Goal: Information Seeking & Learning: Learn about a topic

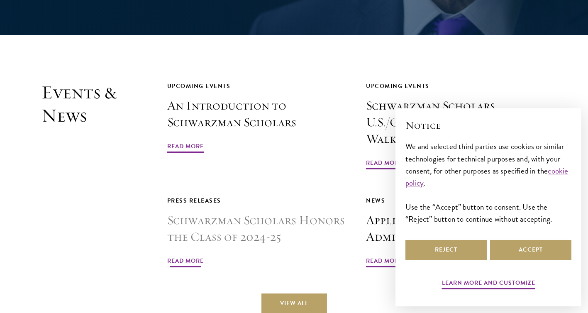
scroll to position [1953, 0]
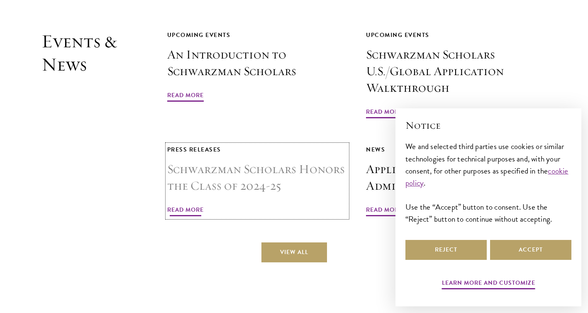
click at [191, 205] on span "Read More" at bounding box center [185, 211] width 37 height 13
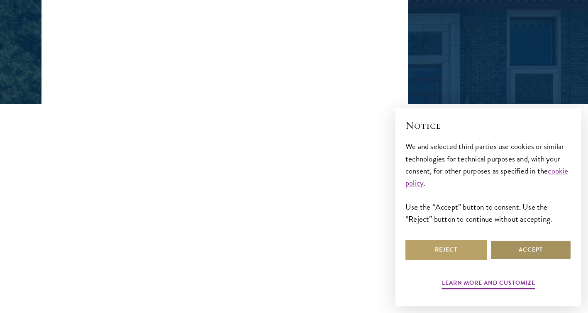
scroll to position [153, 0]
drag, startPoint x: 498, startPoint y: 244, endPoint x: 477, endPoint y: 247, distance: 21.0
click at [498, 244] on button "Accept" at bounding box center [530, 250] width 81 height 20
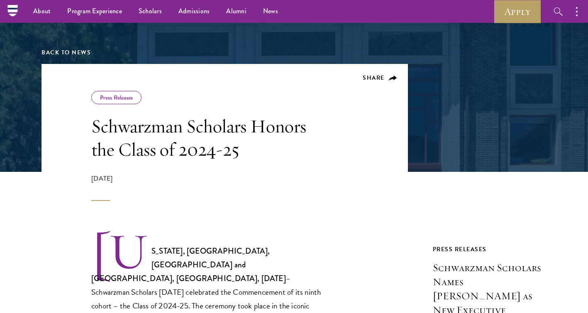
scroll to position [0, 0]
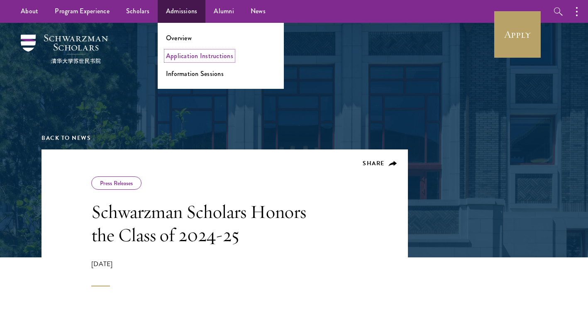
click at [178, 51] on link "Application Instructions" at bounding box center [199, 56] width 67 height 10
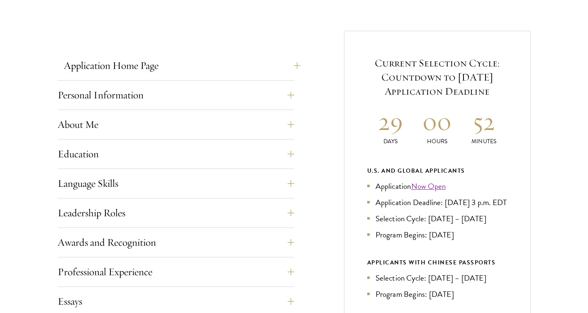
scroll to position [310, 0]
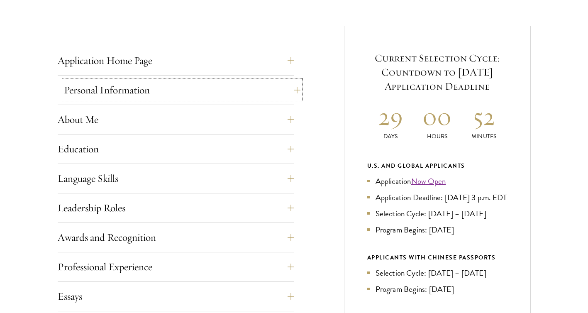
click at [164, 83] on button "Personal Information" at bounding box center [182, 90] width 237 height 20
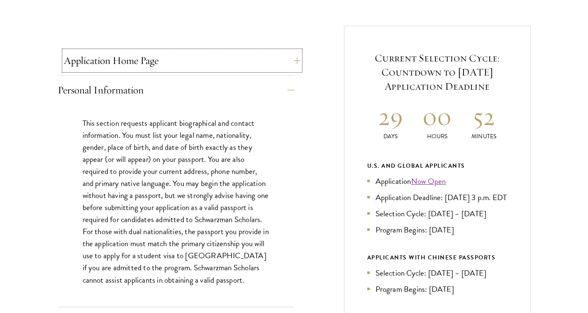
click at [166, 67] on button "Application Home Page" at bounding box center [182, 61] width 237 height 20
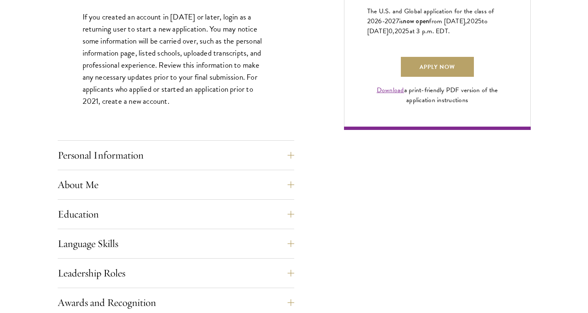
scroll to position [736, 0]
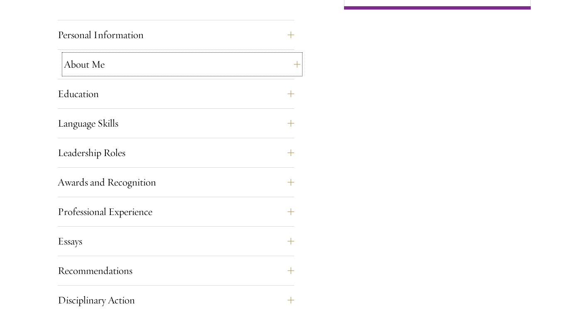
click at [166, 69] on button "About Me" at bounding box center [182, 64] width 237 height 20
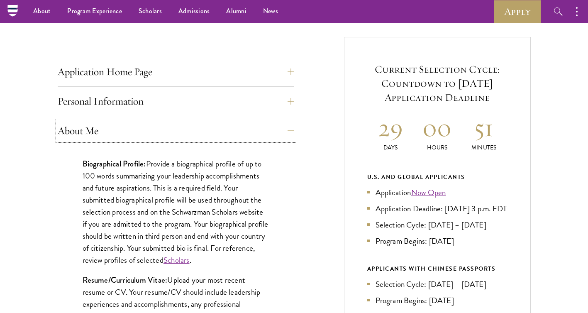
scroll to position [299, 0]
click at [229, 102] on button "Personal Information" at bounding box center [182, 102] width 237 height 20
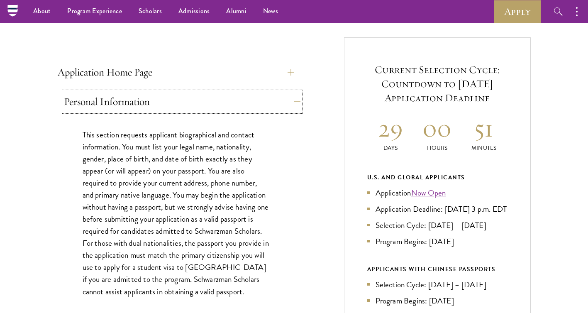
click at [229, 102] on button "Personal Information" at bounding box center [182, 102] width 237 height 20
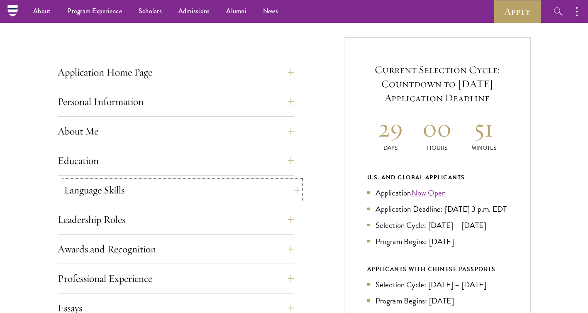
click at [232, 185] on button "Language Skills" at bounding box center [182, 190] width 237 height 20
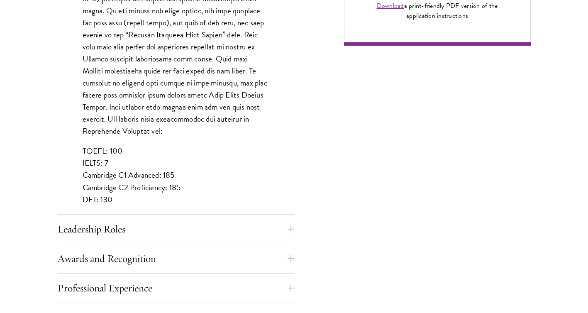
scroll to position [710, 0]
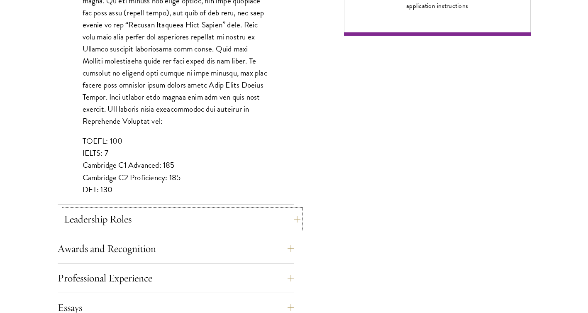
click at [229, 218] on button "Leadership Roles" at bounding box center [182, 219] width 237 height 20
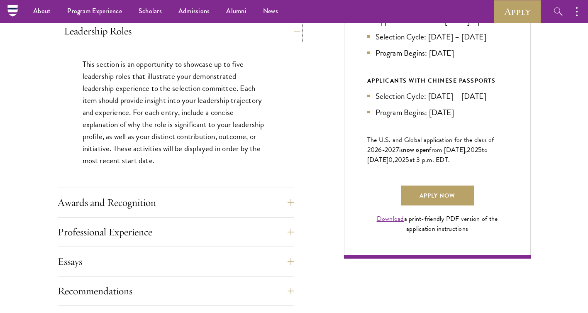
scroll to position [487, 0]
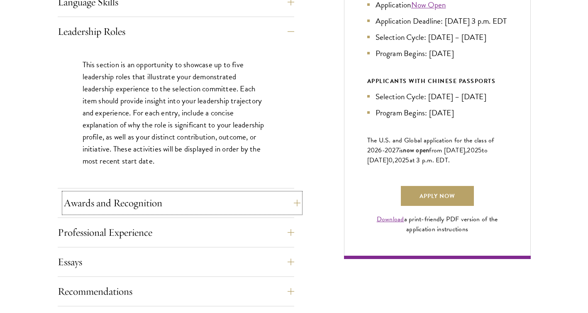
click at [228, 205] on button "Awards and Recognition" at bounding box center [182, 203] width 237 height 20
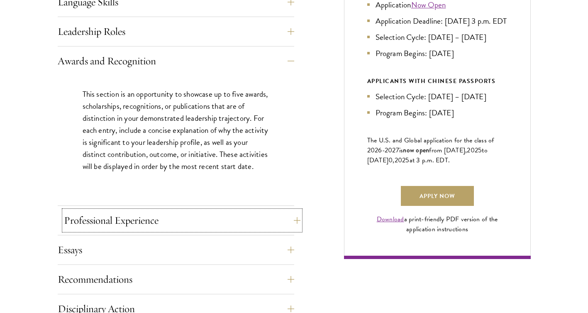
click at [228, 214] on button "Professional Experience" at bounding box center [182, 221] width 237 height 20
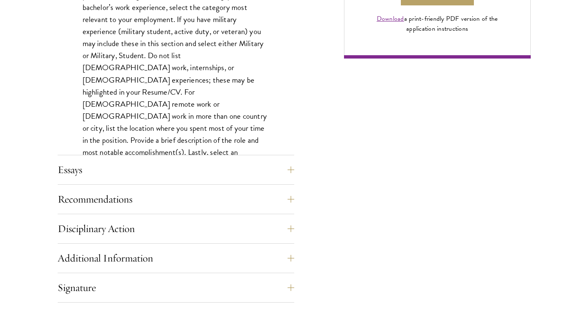
scroll to position [688, 0]
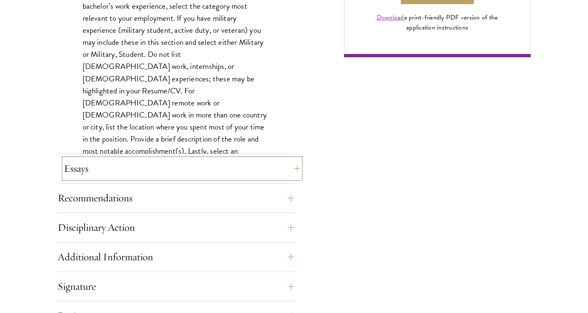
click at [230, 176] on button "Essays" at bounding box center [182, 169] width 237 height 20
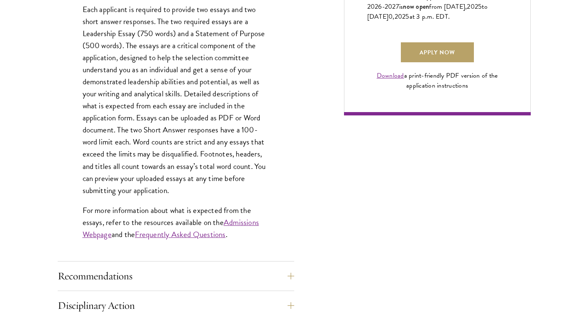
scroll to position [631, 0]
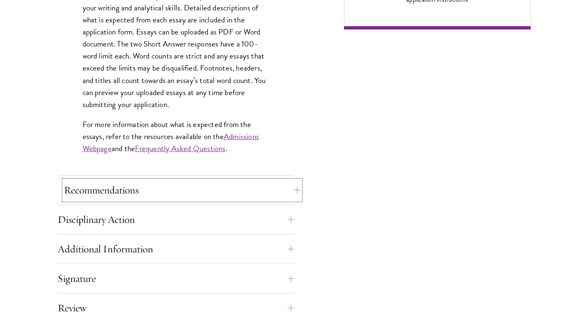
click at [230, 188] on button "Recommendations" at bounding box center [182, 190] width 237 height 20
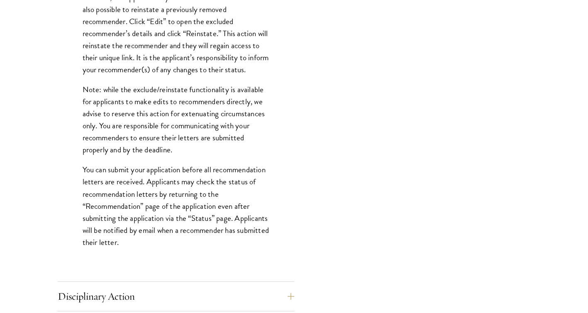
scroll to position [1077, 0]
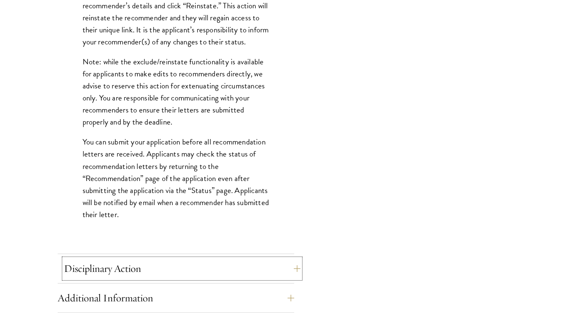
click at [236, 259] on button "Disciplinary Action" at bounding box center [182, 269] width 237 height 20
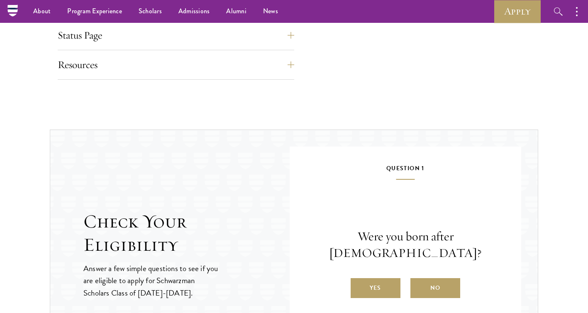
scroll to position [817, 0]
click at [382, 283] on label "Yes" at bounding box center [376, 289] width 50 height 20
click at [358, 283] on input "Yes" at bounding box center [354, 282] width 7 height 7
click at [385, 295] on label "Yes" at bounding box center [376, 289] width 50 height 20
click at [358, 287] on input "Yes" at bounding box center [354, 282] width 7 height 7
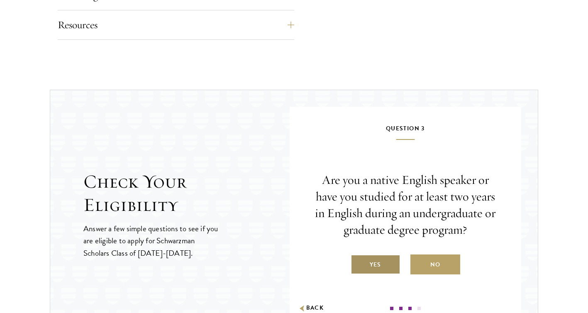
scroll to position [862, 0]
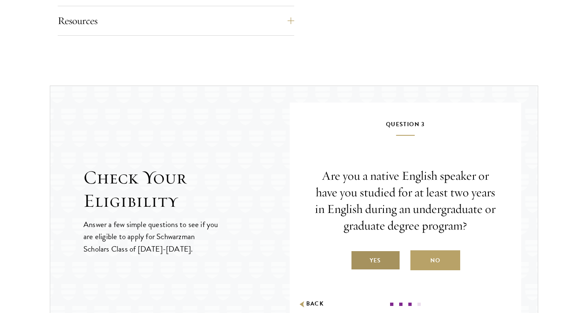
click at [389, 269] on label "Yes" at bounding box center [376, 260] width 50 height 20
click at [358, 259] on input "Yes" at bounding box center [354, 255] width 7 height 7
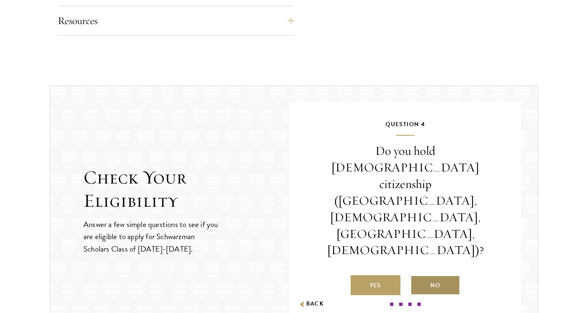
click at [420, 275] on label "No" at bounding box center [436, 285] width 50 height 20
click at [418, 277] on input "No" at bounding box center [414, 280] width 7 height 7
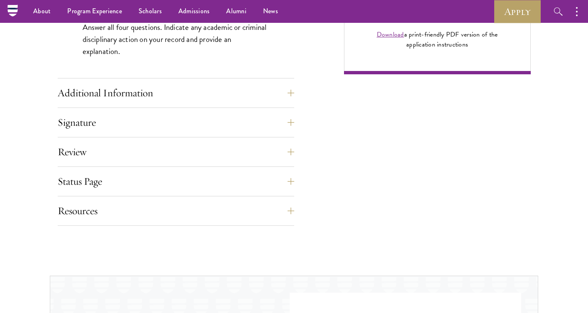
scroll to position [659, 0]
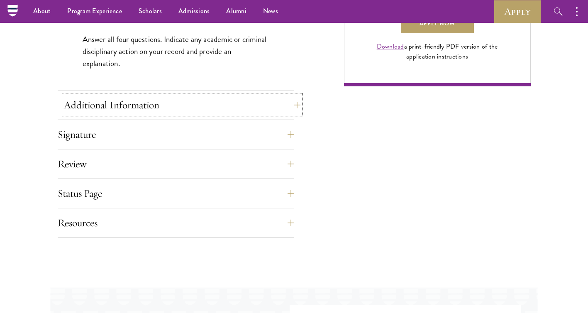
click at [245, 111] on button "Additional Information" at bounding box center [182, 105] width 237 height 20
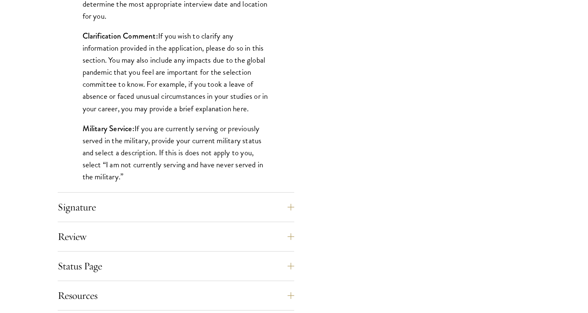
scroll to position [786, 0]
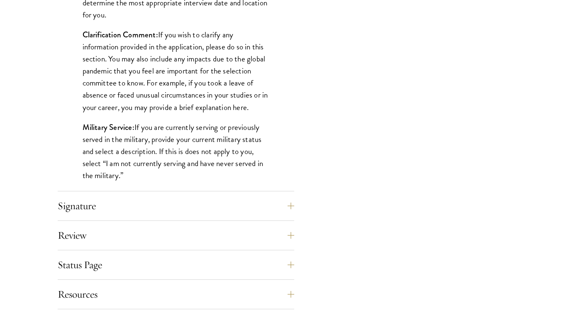
click at [216, 216] on div "Signature Applicants are required to confirm and certify that all information p…" at bounding box center [176, 208] width 237 height 25
click at [214, 205] on button "Signature" at bounding box center [182, 206] width 237 height 20
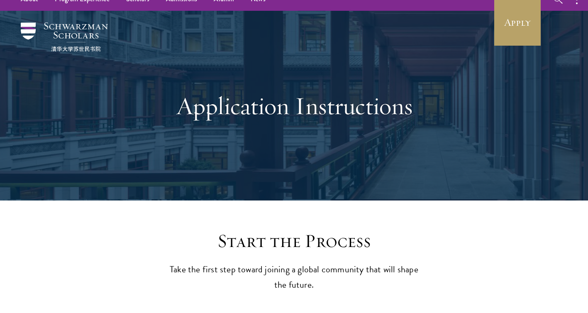
scroll to position [0, 0]
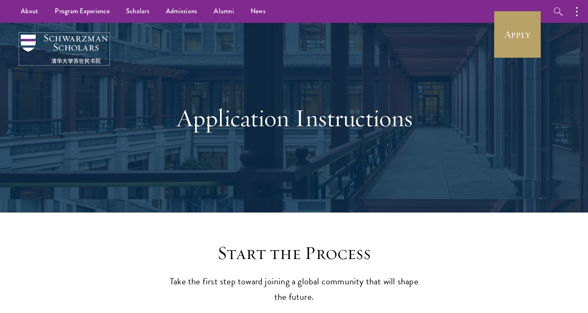
click at [81, 41] on img at bounding box center [64, 48] width 87 height 29
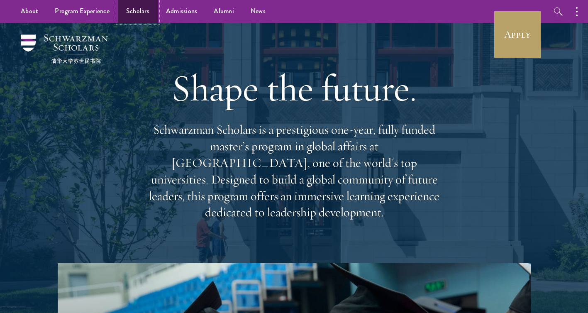
click at [133, 14] on link "Scholars" at bounding box center [138, 11] width 40 height 23
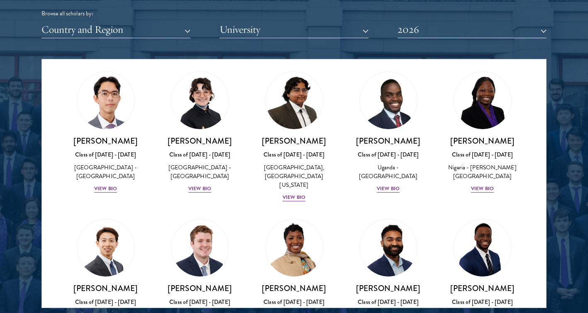
scroll to position [891, 0]
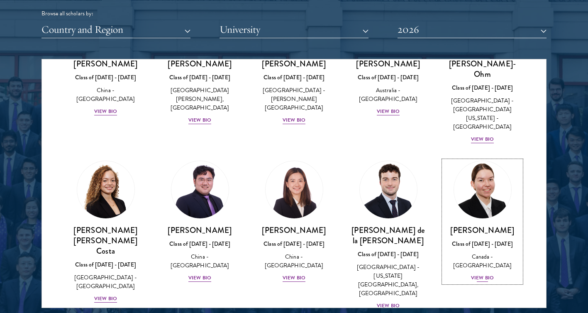
click at [482, 274] on div "View Bio" at bounding box center [482, 278] width 23 height 8
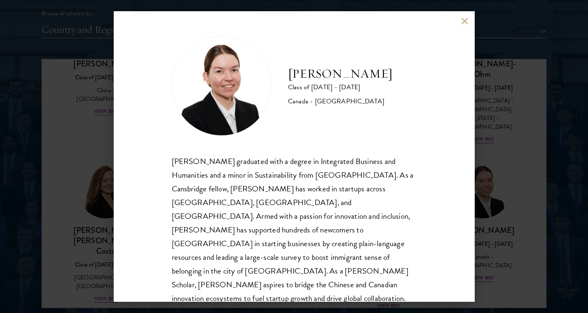
scroll to position [1, 0]
click at [460, 22] on div "Maria Edison Class of 2025 - 2026 Canada - McMaster University Maria Edison gra…" at bounding box center [294, 156] width 361 height 291
click at [463, 22] on button at bounding box center [465, 20] width 7 height 7
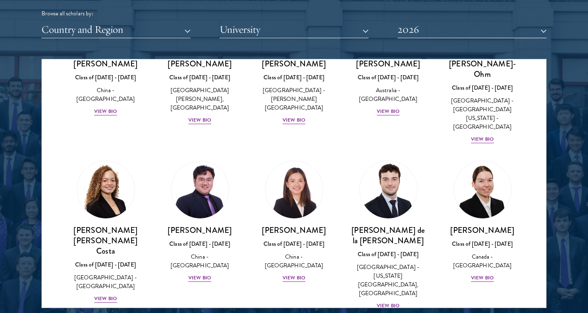
scroll to position [1188, 0]
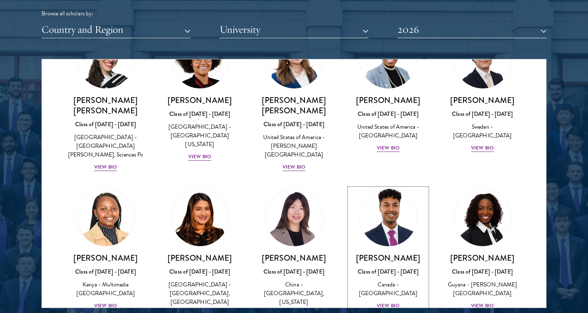
click at [389, 302] on div "View Bio" at bounding box center [388, 306] width 23 height 8
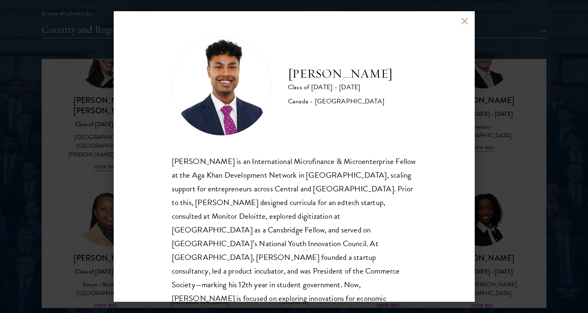
scroll to position [15, 0]
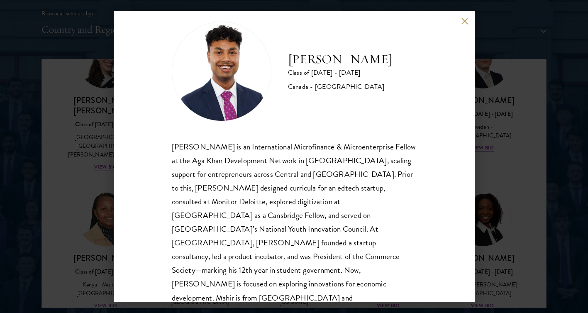
click at [462, 24] on button at bounding box center [465, 20] width 7 height 7
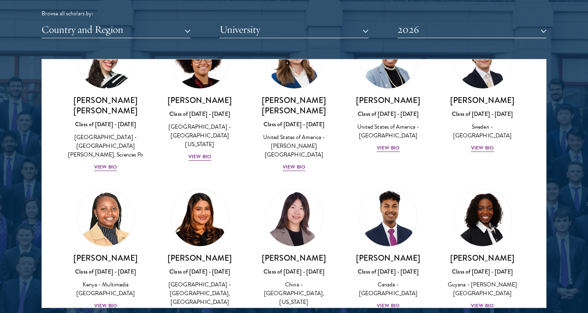
scroll to position [2072, 0]
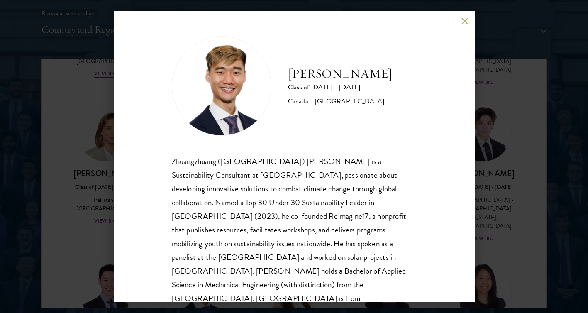
click at [456, 25] on div "Jordan Lin Class of 2025 - 2026 Canada - University of Waterloo Zhuangzhuang (J…" at bounding box center [294, 156] width 361 height 291
click at [458, 20] on div "Jordan Lin Class of 2025 - 2026 Canada - University of Waterloo Zhuangzhuang (J…" at bounding box center [294, 156] width 361 height 291
click at [464, 22] on button at bounding box center [465, 20] width 7 height 7
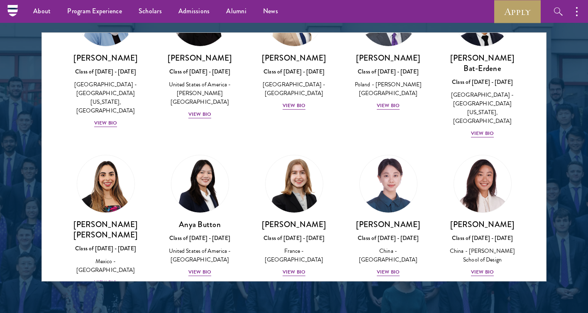
scroll to position [560, 0]
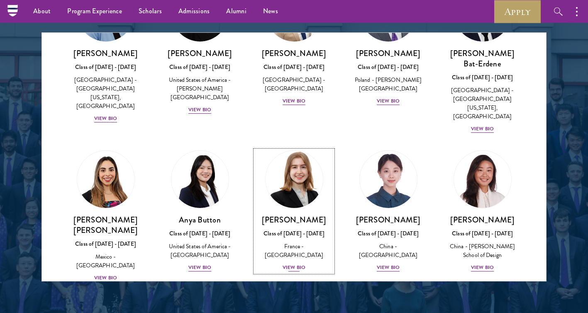
click at [295, 264] on div "View Bio" at bounding box center [294, 268] width 23 height 8
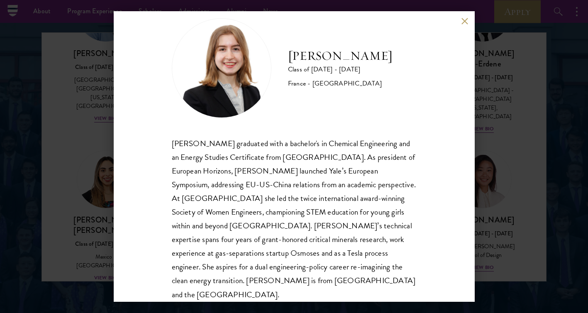
scroll to position [20, 0]
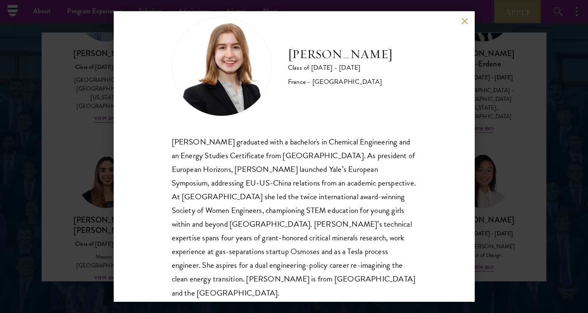
click at [464, 22] on button at bounding box center [465, 20] width 7 height 7
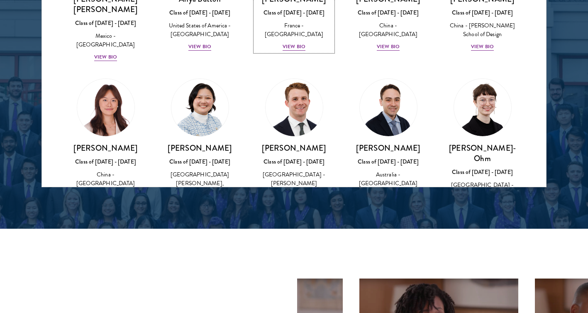
scroll to position [687, 0]
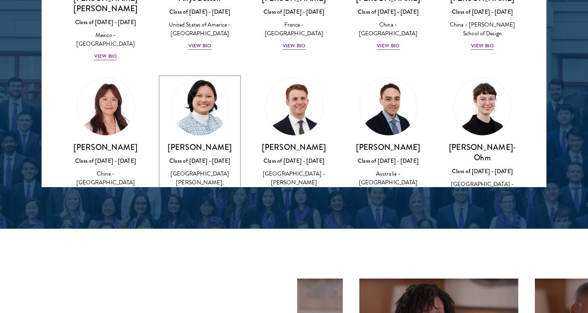
click at [206, 200] on div "View Bio" at bounding box center [200, 204] width 23 height 8
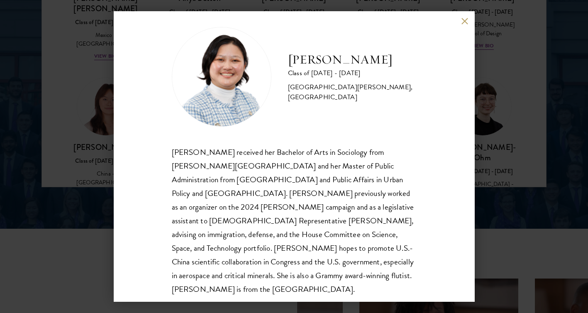
scroll to position [15, 0]
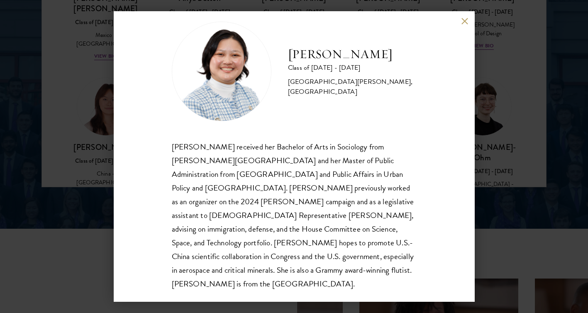
click at [458, 20] on div "Kelsey Chin Class of 2025 - 2026 United States of America - Barnard College, Co…" at bounding box center [294, 156] width 361 height 291
click at [460, 20] on div "Kelsey Chin Class of 2025 - 2026 United States of America - Barnard College, Co…" at bounding box center [294, 156] width 361 height 291
click at [464, 22] on button at bounding box center [465, 20] width 7 height 7
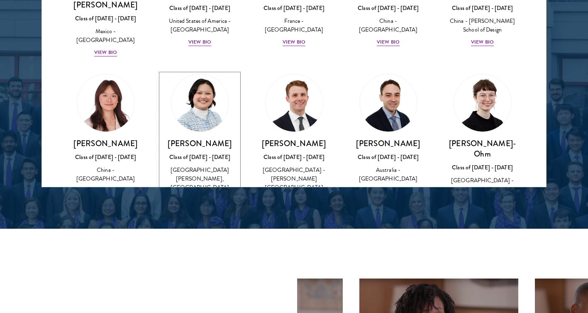
scroll to position [691, 0]
click at [392, 187] on div "View Bio" at bounding box center [388, 191] width 23 height 8
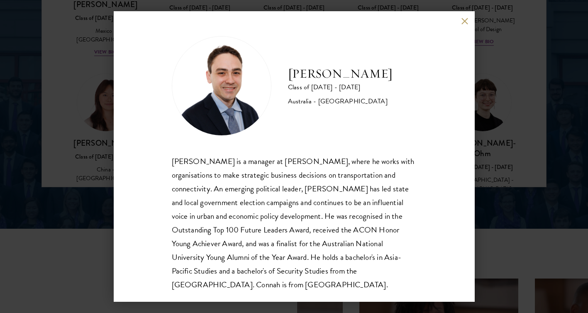
click at [463, 27] on div "David Connah Class of 2025 - 2026 Australia - Australian National University Da…" at bounding box center [294, 156] width 361 height 291
click at [463, 23] on button at bounding box center [465, 20] width 7 height 7
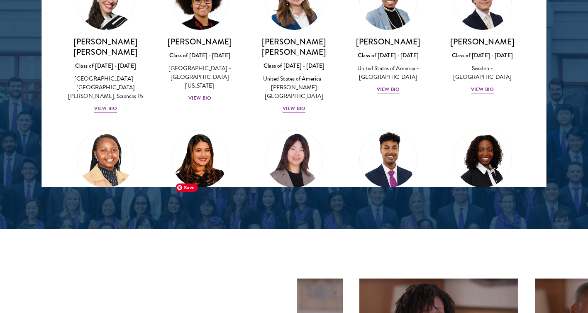
scroll to position [1155, 0]
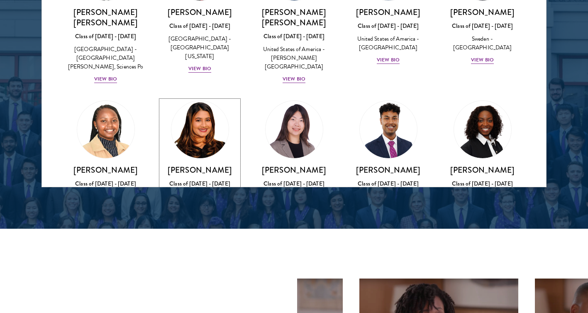
click at [201, 257] on div "View Bio" at bounding box center [200, 261] width 23 height 8
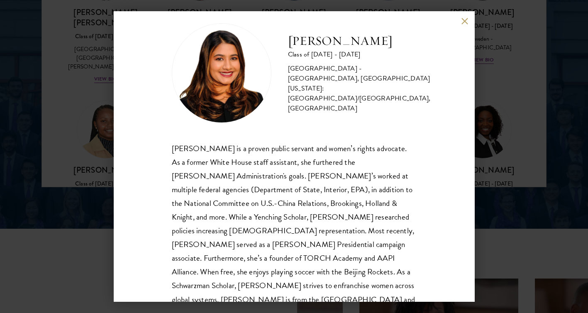
scroll to position [28, 0]
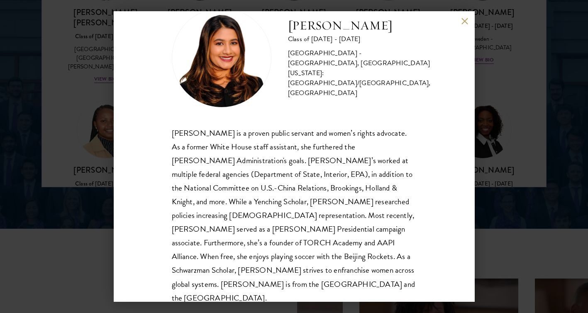
click at [467, 20] on button at bounding box center [465, 20] width 7 height 7
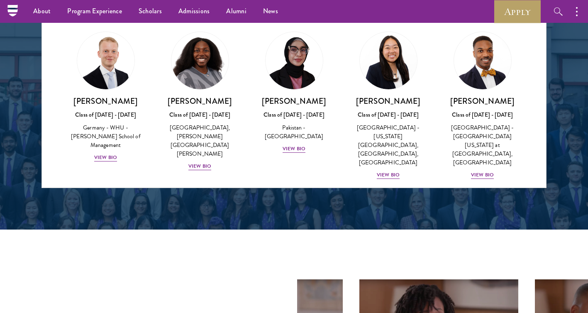
scroll to position [1564, 0]
click at [475, 309] on div "View Bio" at bounding box center [482, 313] width 23 height 8
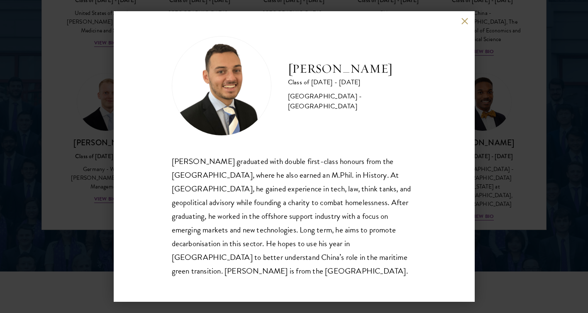
scroll to position [1117, 0]
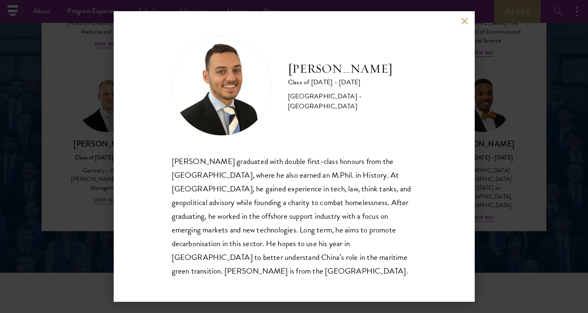
click at [457, 31] on div "Jacob Keisner Class of 2025 - 2026 United Kingdom - University of Cambridge Jac…" at bounding box center [294, 156] width 361 height 291
click at [462, 24] on button at bounding box center [465, 20] width 7 height 7
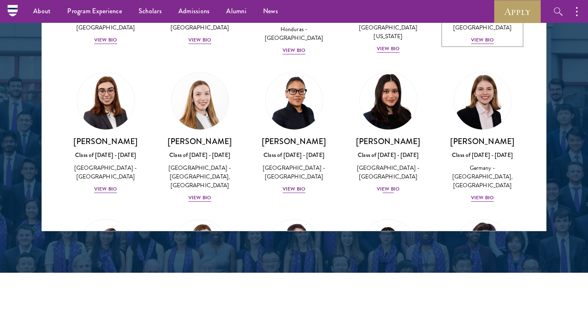
scroll to position [1881, 0]
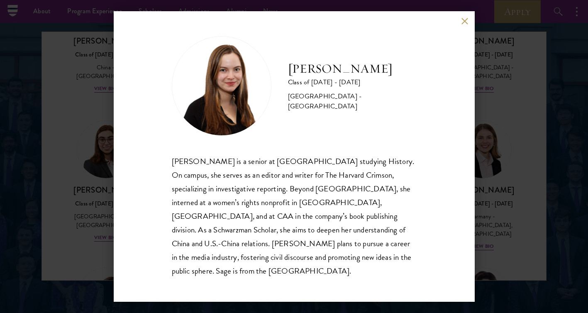
scroll to position [1067, 0]
click at [461, 30] on div "Sage Lattman Class of 2025 - 2026 United States of America - Harvard University…" at bounding box center [294, 156] width 361 height 291
click at [465, 24] on button at bounding box center [465, 20] width 7 height 7
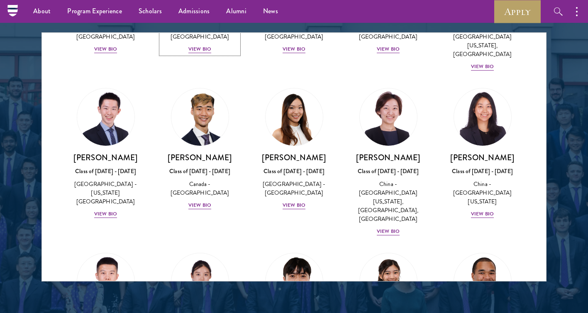
scroll to position [2219, 0]
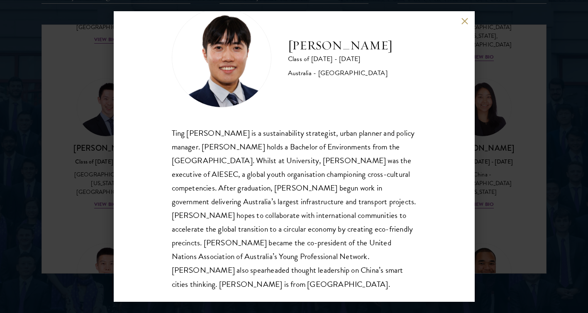
scroll to position [1078, 0]
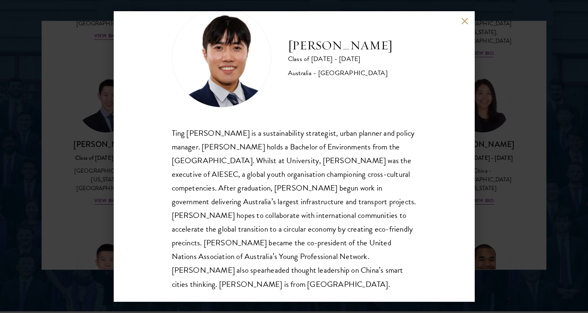
click at [463, 18] on button at bounding box center [465, 20] width 7 height 7
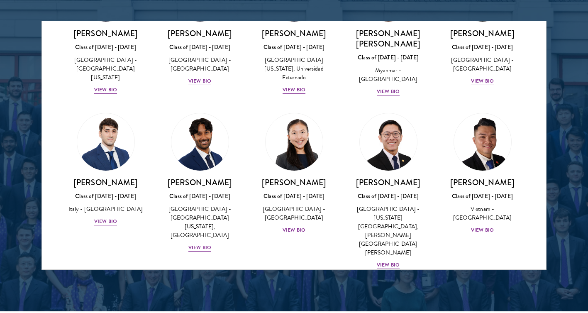
scroll to position [3052, 0]
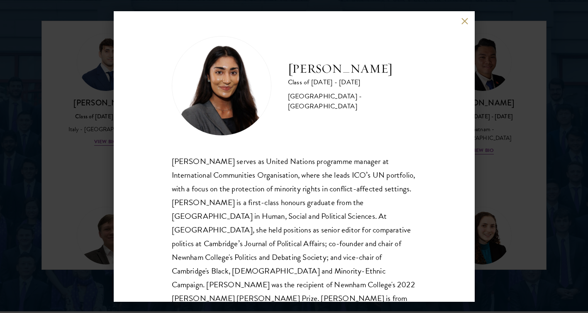
scroll to position [15, 0]
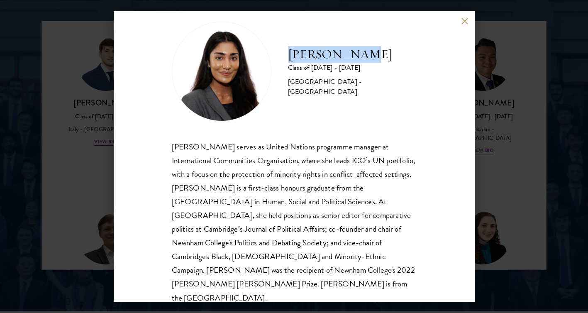
drag, startPoint x: 383, startPoint y: 56, endPoint x: 293, endPoint y: 58, distance: 90.5
click at [293, 58] on h2 "Mia Sawjani" at bounding box center [352, 54] width 129 height 17
copy h2 "Mia Sawjani"
click at [467, 22] on button at bounding box center [465, 20] width 7 height 7
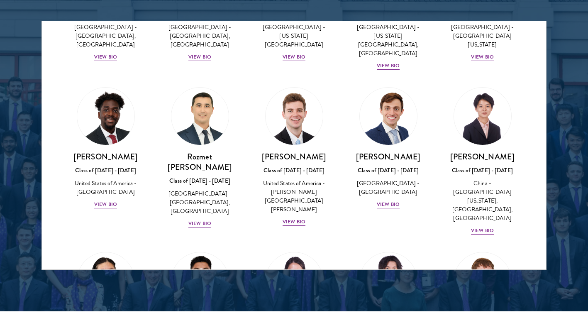
scroll to position [3809, 0]
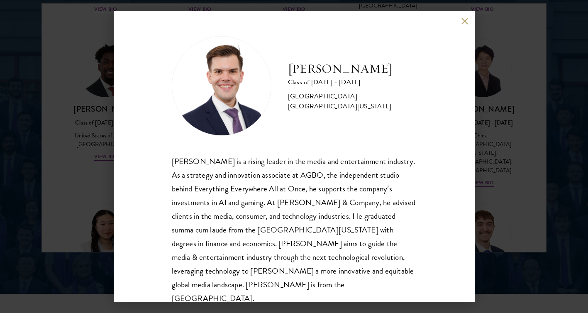
scroll to position [0, 0]
click at [463, 22] on button at bounding box center [465, 20] width 7 height 7
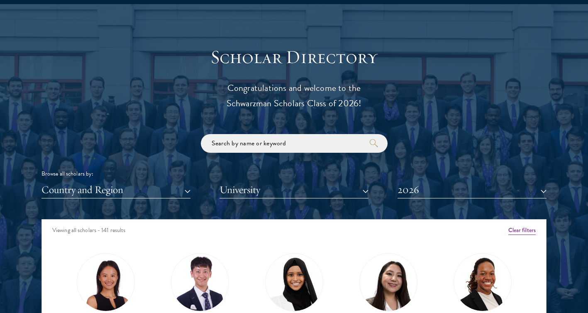
scroll to position [885, 0]
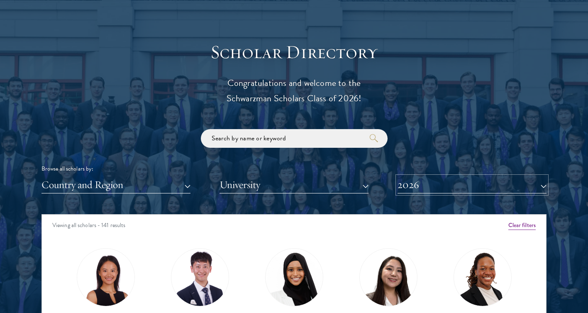
click at [411, 183] on button "2026" at bounding box center [472, 184] width 149 height 17
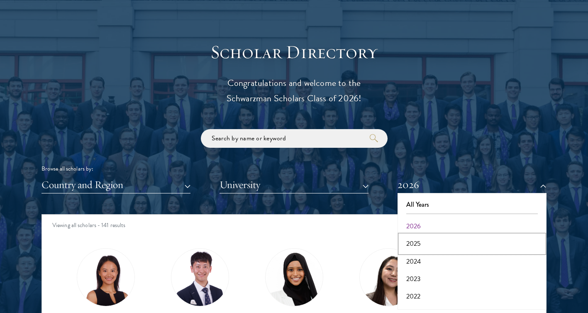
click at [419, 237] on button "2025" at bounding box center [472, 243] width 144 height 17
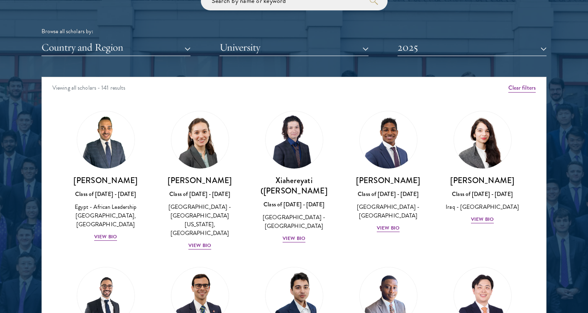
scroll to position [3486, 0]
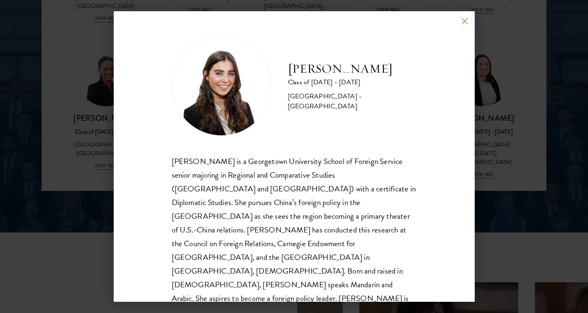
click at [467, 22] on button at bounding box center [465, 20] width 7 height 7
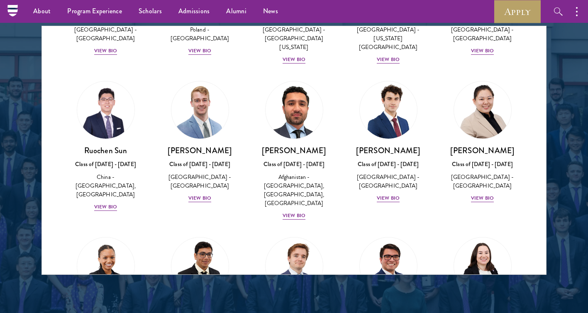
scroll to position [3381, 0]
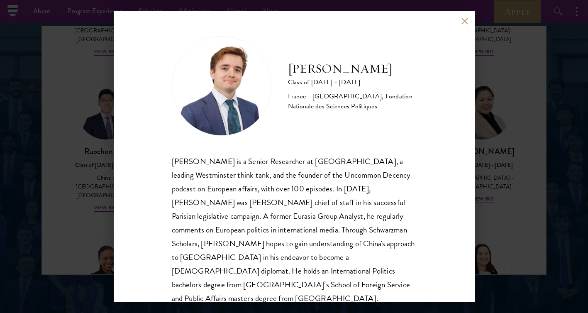
scroll to position [15, 0]
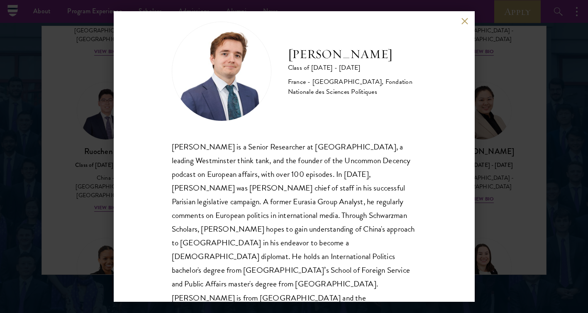
click at [463, 24] on button at bounding box center [465, 20] width 7 height 7
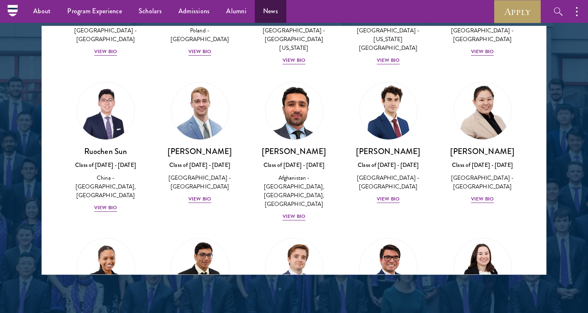
scroll to position [1428, 0]
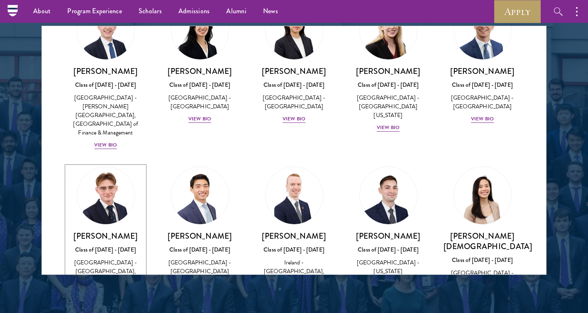
click at [105, 289] on div "View Bio" at bounding box center [105, 293] width 23 height 8
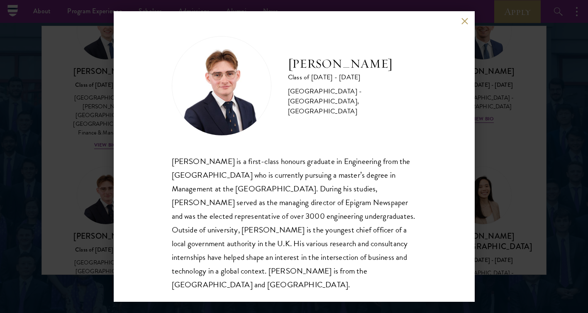
scroll to position [1, 0]
click at [460, 22] on div "Rowan Humphreys Class of 2024 - 2025 United Kingdom - University of Bristol, Un…" at bounding box center [294, 156] width 361 height 291
click at [466, 22] on button at bounding box center [465, 20] width 7 height 7
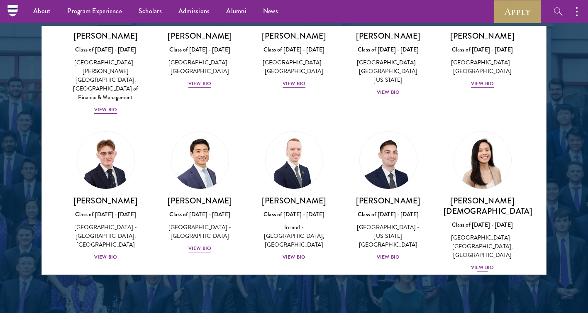
scroll to position [1767, 0]
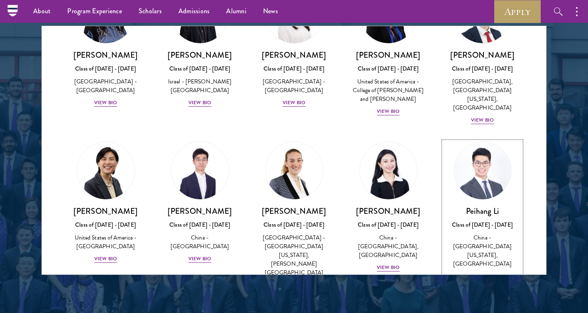
click at [479, 272] on div "View Bio" at bounding box center [482, 276] width 23 height 8
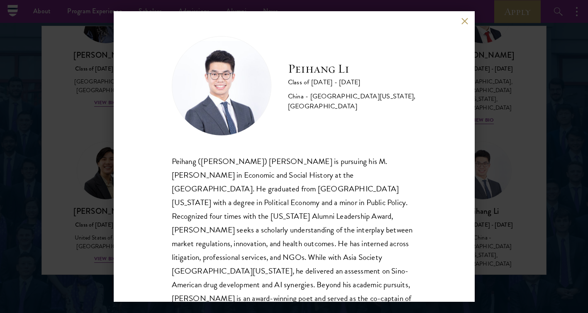
scroll to position [28, 0]
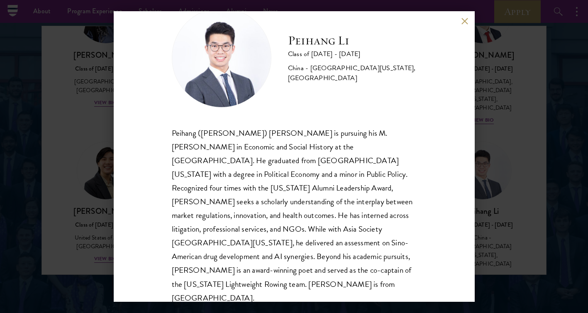
click at [462, 21] on button at bounding box center [465, 20] width 7 height 7
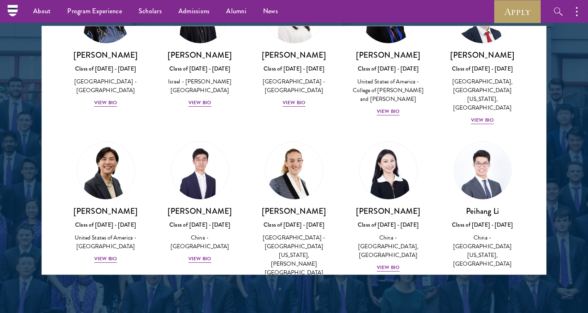
scroll to position [3938, 0]
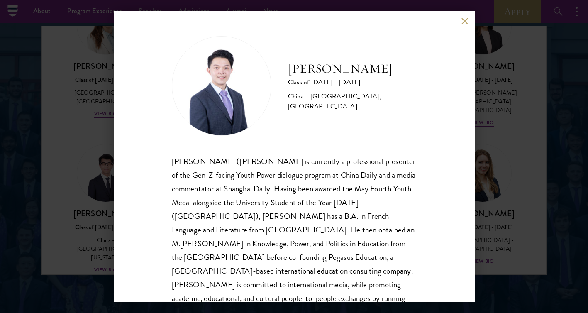
scroll to position [28, 0]
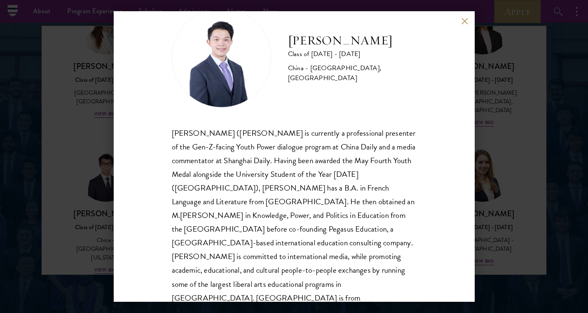
click at [465, 20] on button at bounding box center [465, 20] width 7 height 7
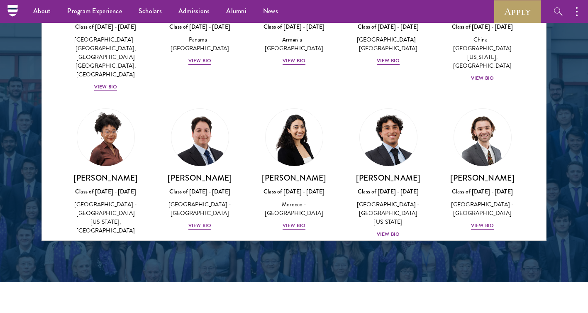
scroll to position [265, 0]
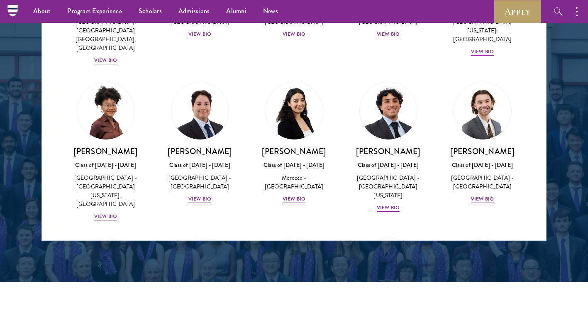
click at [304, 171] on div "Wiam Ben Karroum Class of 2024 - 2025 Morocco - University of Ottawa View Bio" at bounding box center [294, 142] width 94 height 139
click at [303, 195] on div "View Bio" at bounding box center [294, 199] width 23 height 8
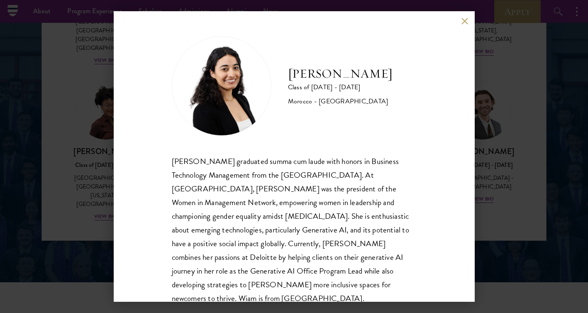
click at [462, 22] on button at bounding box center [465, 20] width 7 height 7
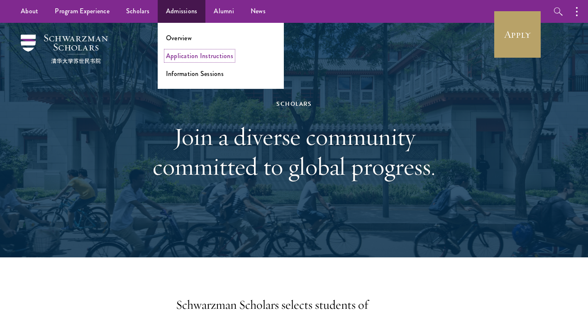
click at [189, 60] on link "Application Instructions" at bounding box center [199, 56] width 67 height 10
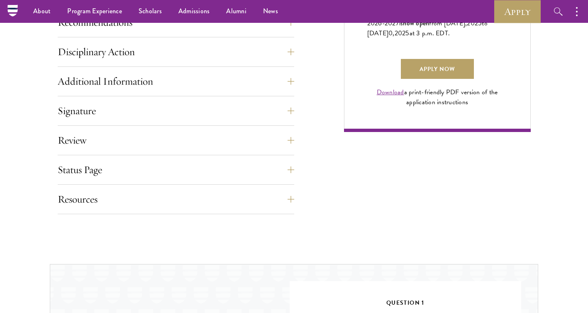
scroll to position [612, 0]
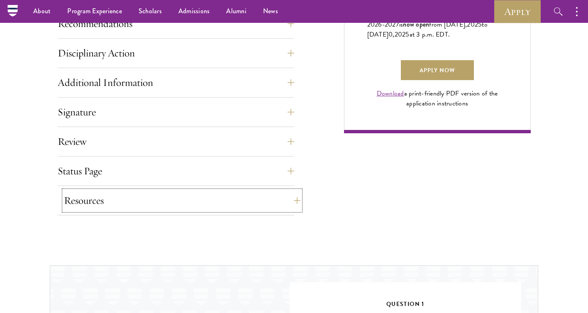
click at [226, 197] on button "Resources" at bounding box center [182, 201] width 237 height 20
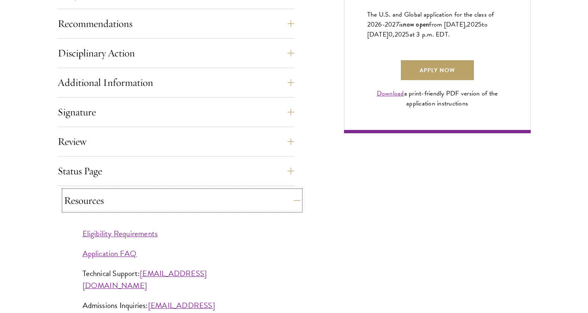
scroll to position [713, 0]
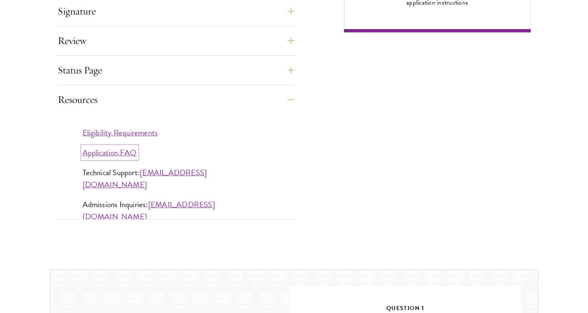
click at [129, 157] on link "Application FAQ" at bounding box center [110, 153] width 54 height 12
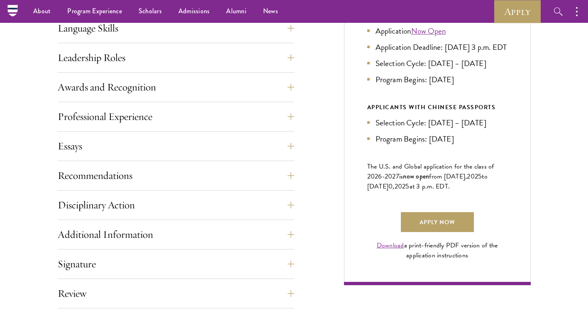
scroll to position [459, 0]
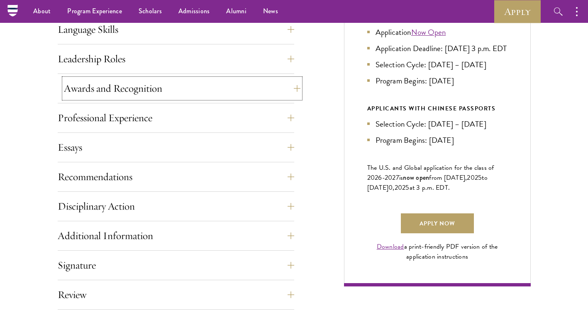
click at [162, 89] on button "Awards and Recognition" at bounding box center [182, 88] width 237 height 20
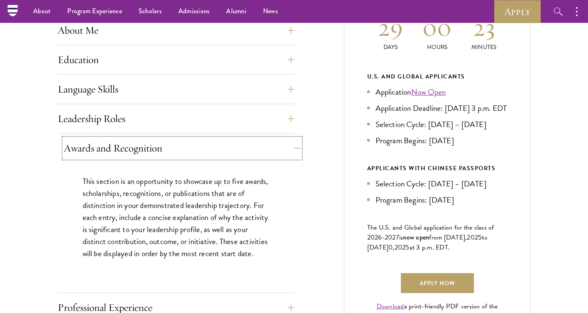
scroll to position [392, 0]
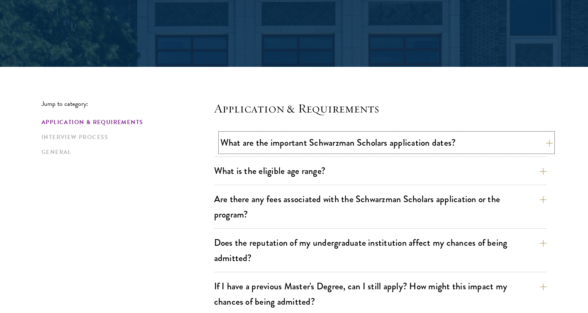
click at [250, 142] on button "What are the important Schwarzman Scholars application dates?" at bounding box center [386, 142] width 333 height 19
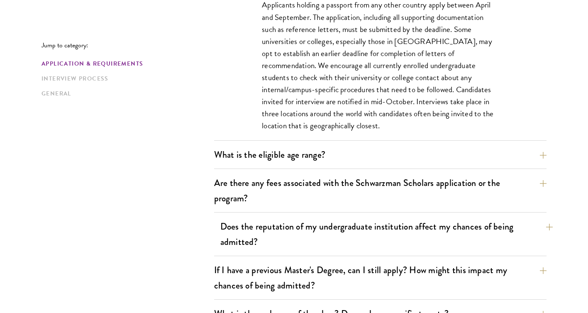
scroll to position [521, 0]
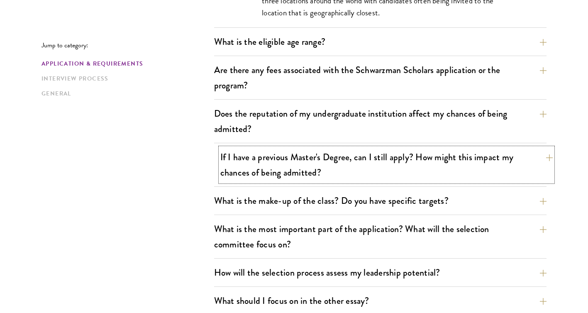
click at [310, 176] on button "If I have a previous Master's Degree, can I still apply? How might this impact …" at bounding box center [386, 165] width 333 height 34
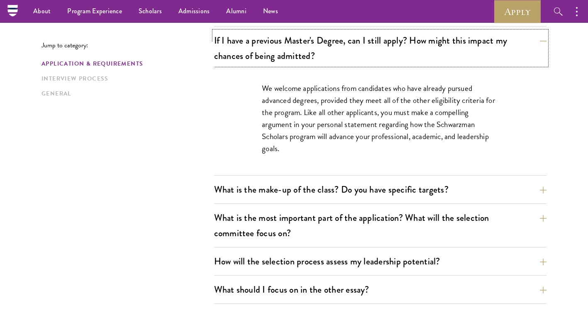
scroll to position [390, 0]
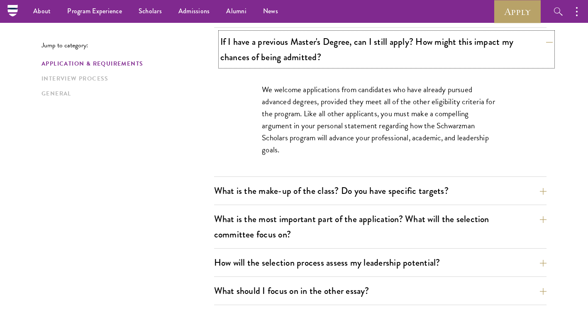
click at [314, 45] on button "If I have a previous Master's Degree, can I still apply? How might this impact …" at bounding box center [386, 49] width 333 height 34
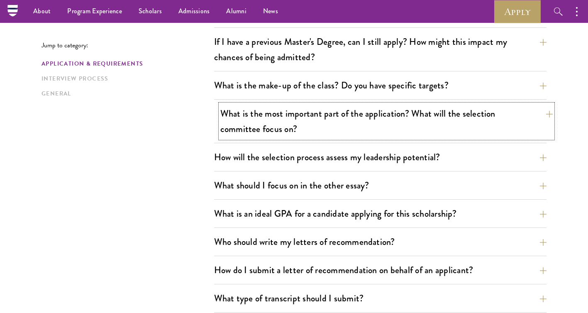
click at [326, 134] on button "What is the most important part of the application? What will the selection com…" at bounding box center [386, 121] width 333 height 34
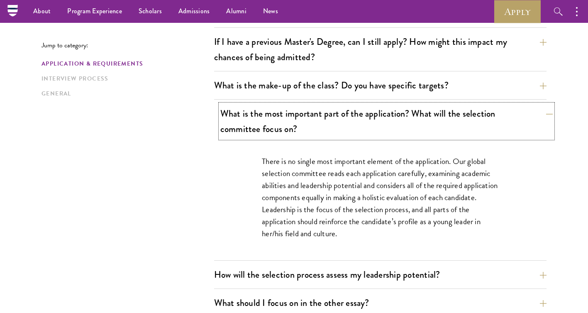
click at [326, 134] on button "What is the most important part of the application? What will the selection com…" at bounding box center [386, 121] width 333 height 34
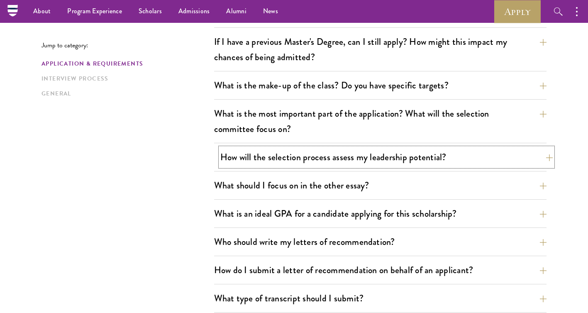
click at [328, 149] on button "How will the selection process assess my leadership potential?" at bounding box center [386, 157] width 333 height 19
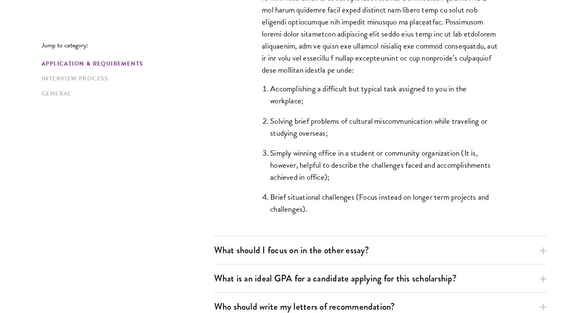
scroll to position [879, 0]
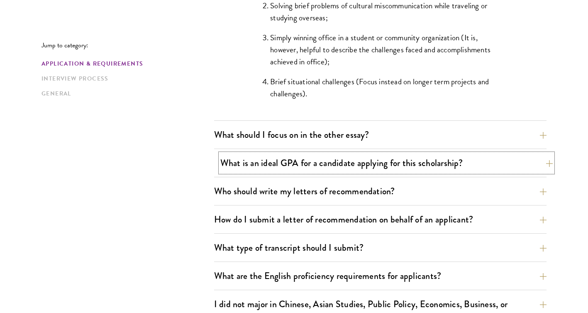
click at [329, 163] on button "What is an ideal GPA for a candidate applying for this scholarship?" at bounding box center [386, 163] width 333 height 19
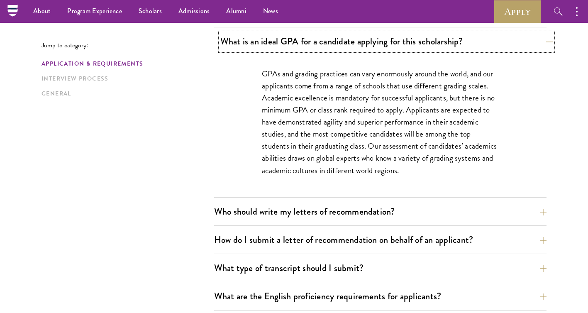
scroll to position [562, 0]
click at [334, 41] on button "What is an ideal GPA for a candidate applying for this scholarship?" at bounding box center [386, 41] width 333 height 19
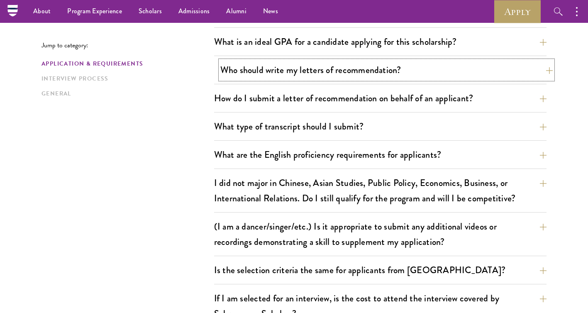
click at [339, 76] on button "Who should write my letters of recommendation?" at bounding box center [386, 70] width 333 height 19
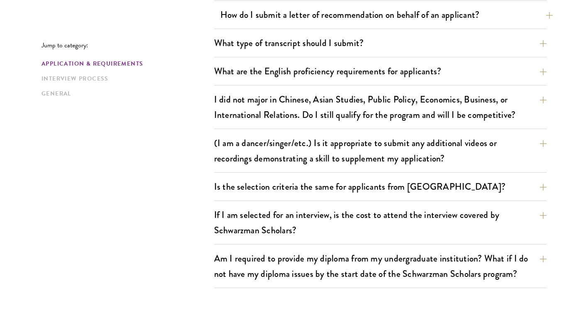
scroll to position [1021, 0]
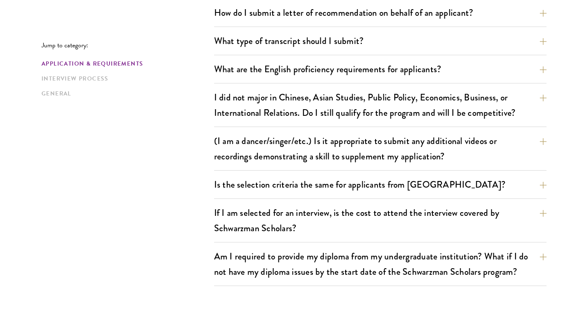
click at [211, 207] on div "Jump to category: Application & Requirements Interview Process General Applicat…" at bounding box center [294, 61] width 505 height 1672
click at [216, 211] on div "If I am selected for an interview, is the cost to attend the interview covered …" at bounding box center [380, 222] width 333 height 39
click at [253, 209] on button "If I am selected for an interview, is the cost to attend the interview covered …" at bounding box center [386, 220] width 333 height 34
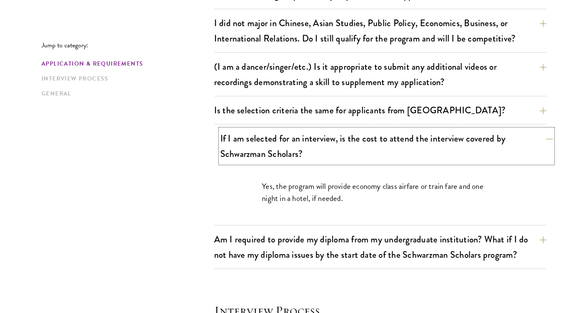
scroll to position [730, 0]
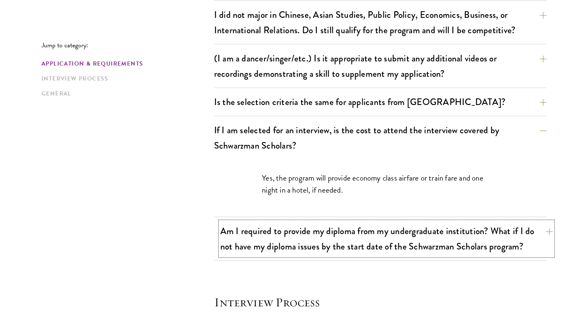
click at [256, 242] on button "Am I required to provide my diploma from my undergraduate institution? What if …" at bounding box center [386, 239] width 333 height 34
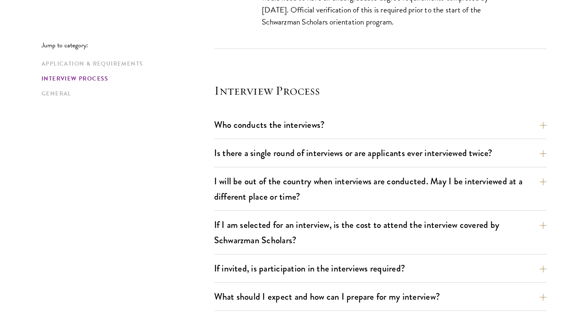
scroll to position [991, 0]
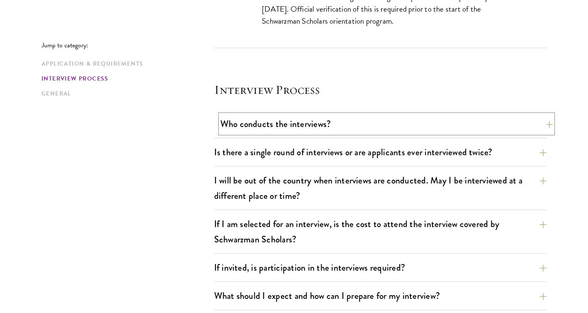
click at [272, 124] on button "Who conducts the interviews?" at bounding box center [386, 124] width 333 height 19
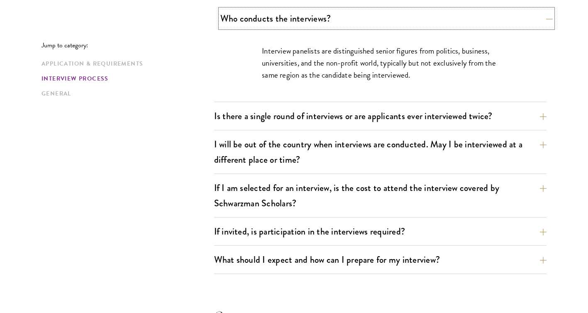
click at [272, 17] on button "Who conducts the interviews?" at bounding box center [386, 18] width 333 height 19
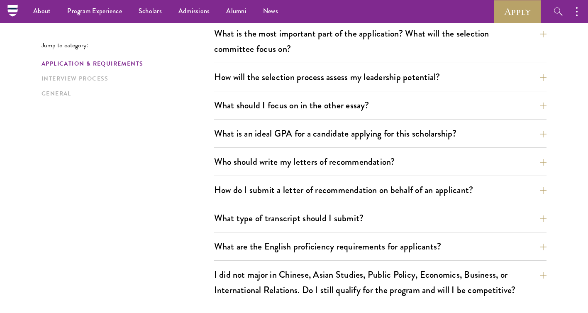
scroll to position [0, 0]
